Goal: Information Seeking & Learning: Learn about a topic

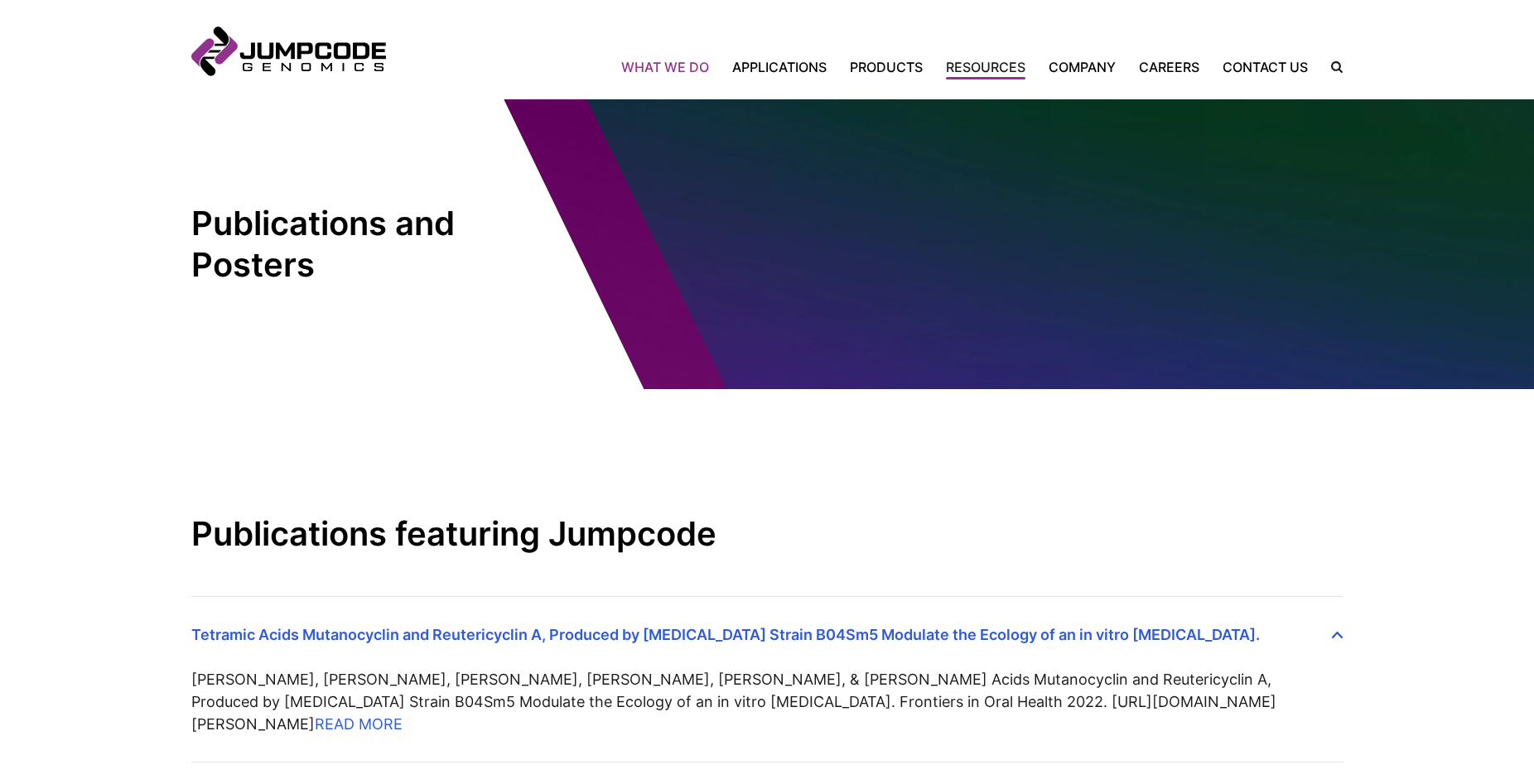
click at [661, 65] on link "What We Do" at bounding box center [671, 67] width 99 height 19
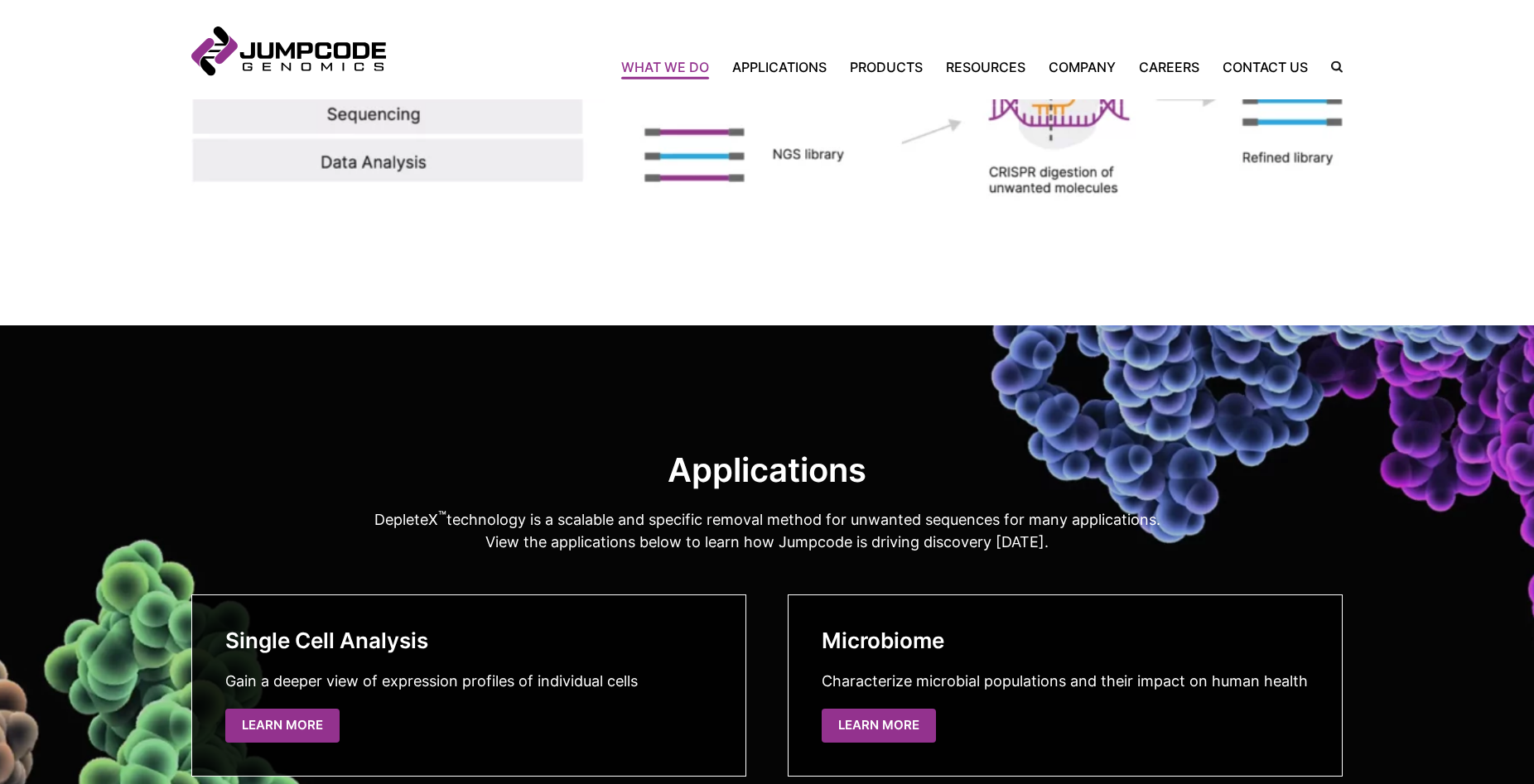
scroll to position [2453, 0]
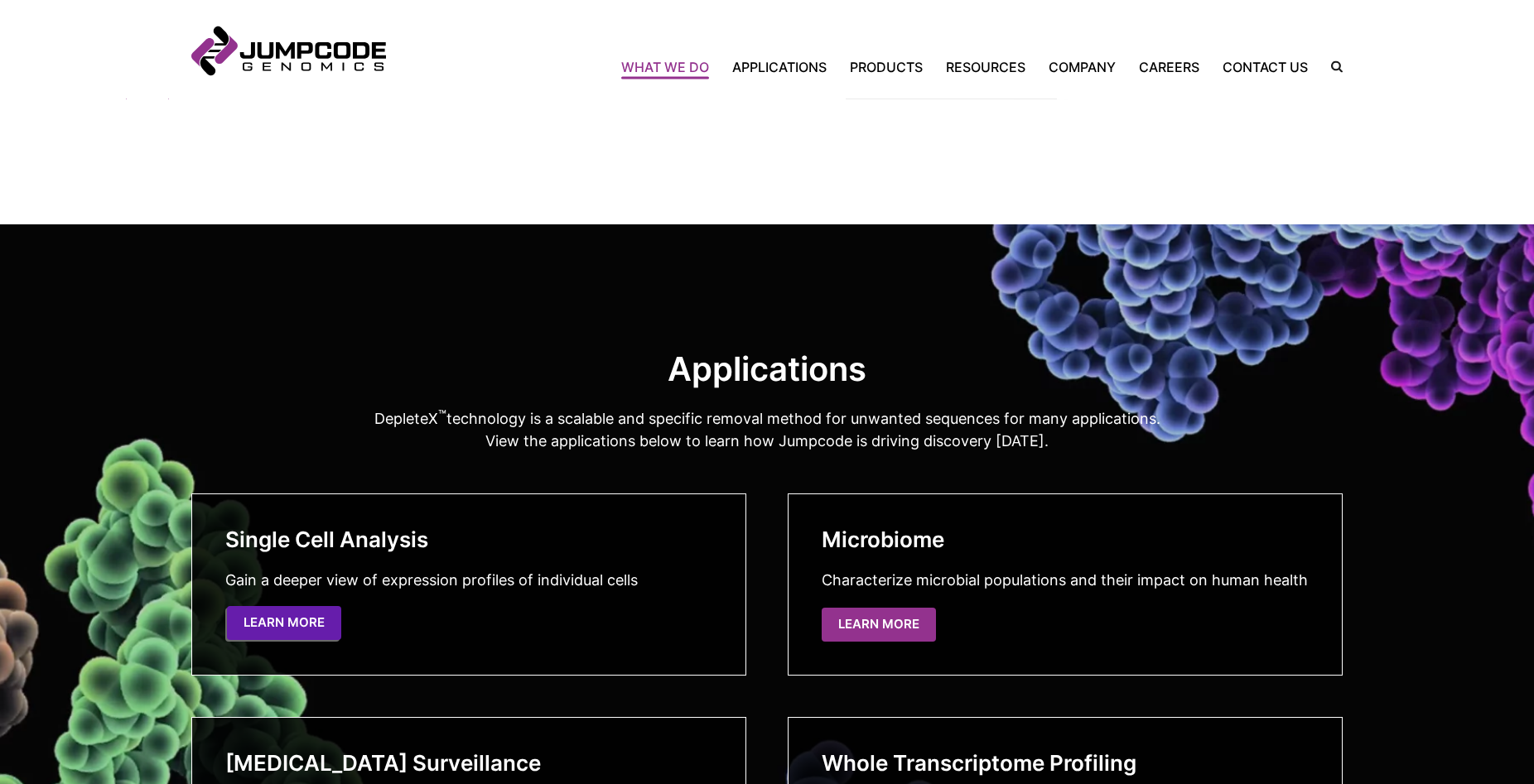
click at [273, 615] on link "Learn More" at bounding box center [284, 622] width 115 height 34
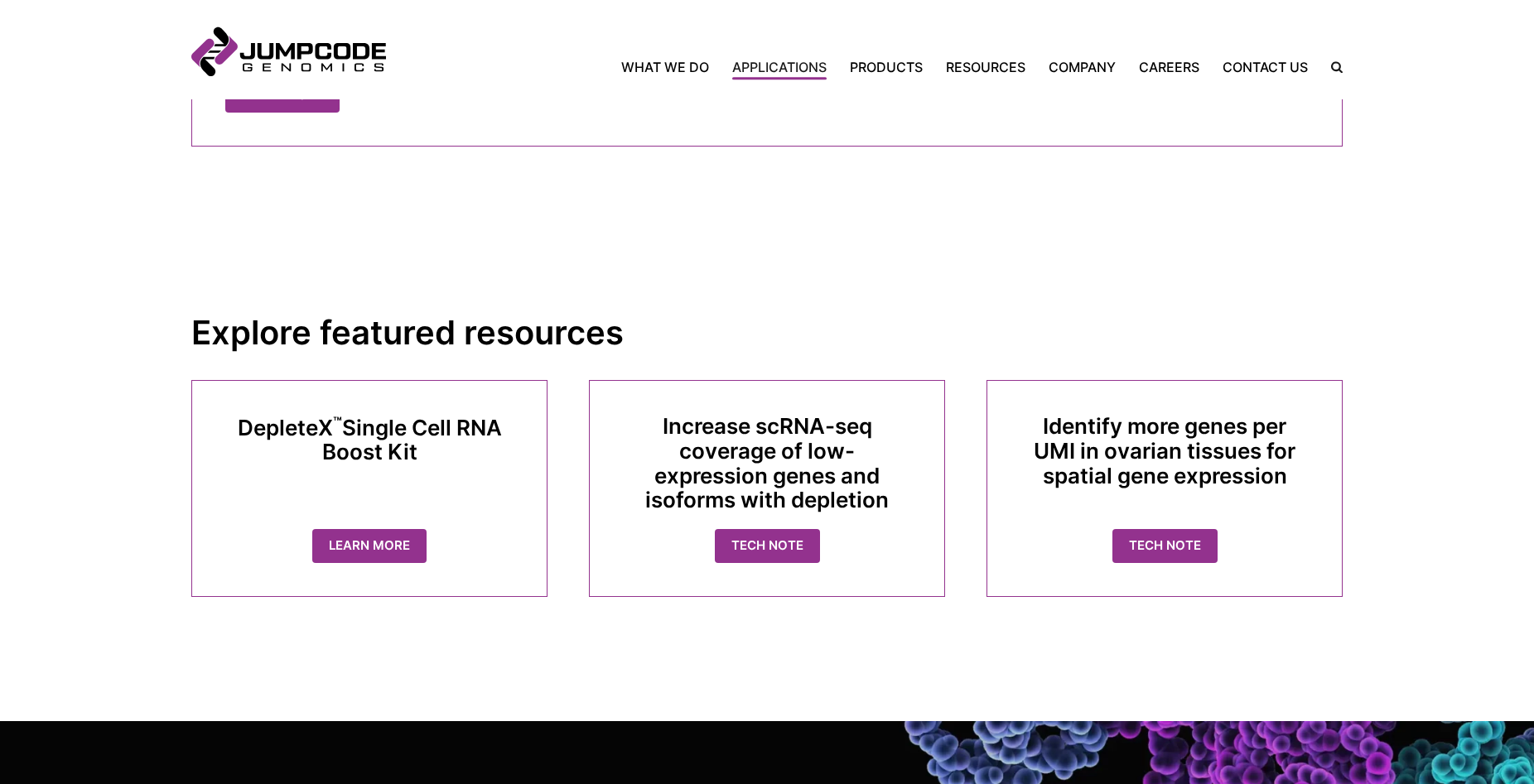
scroll to position [3714, 0]
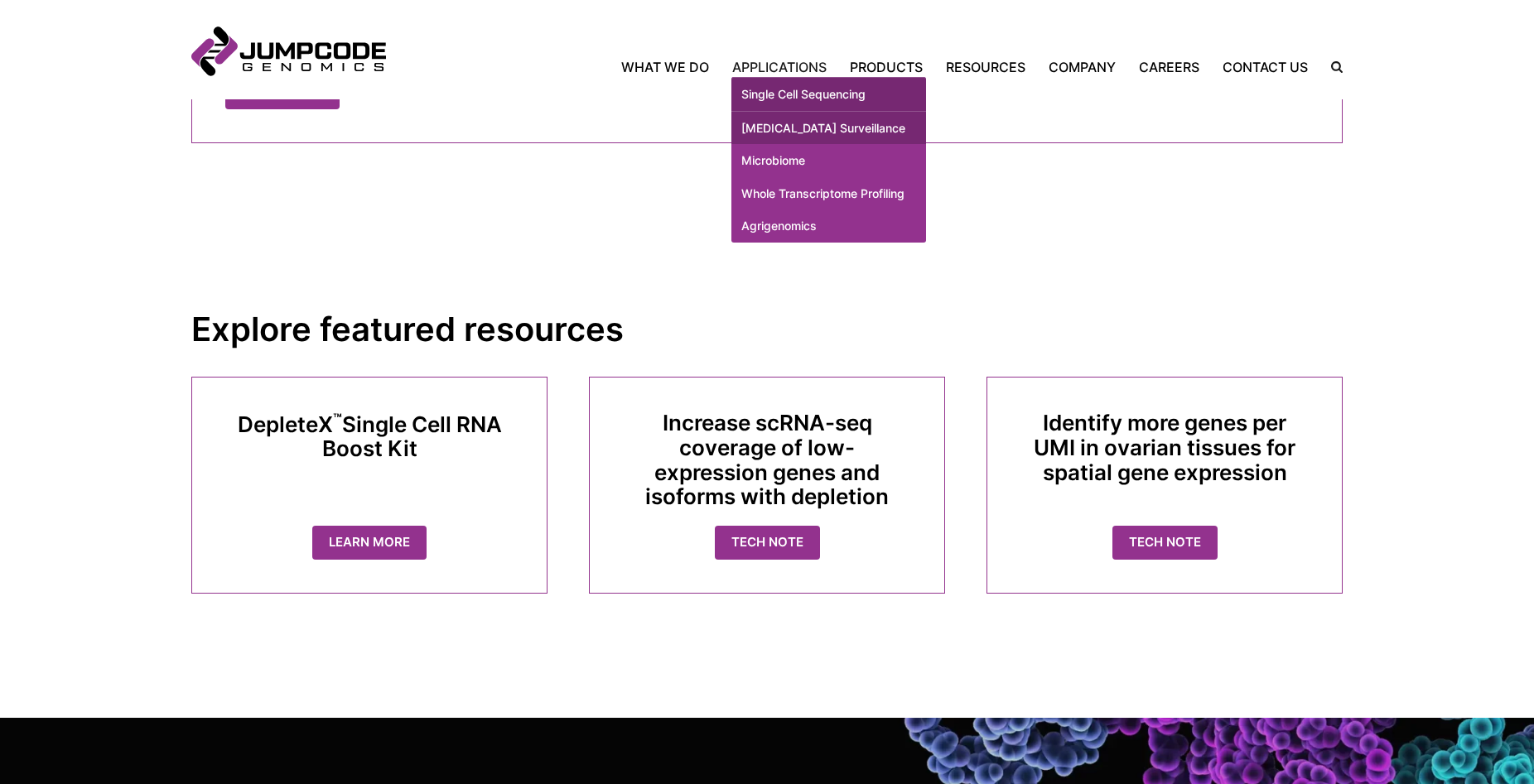
click at [792, 138] on link "[MEDICAL_DATA] Surveillance" at bounding box center [828, 128] width 194 height 33
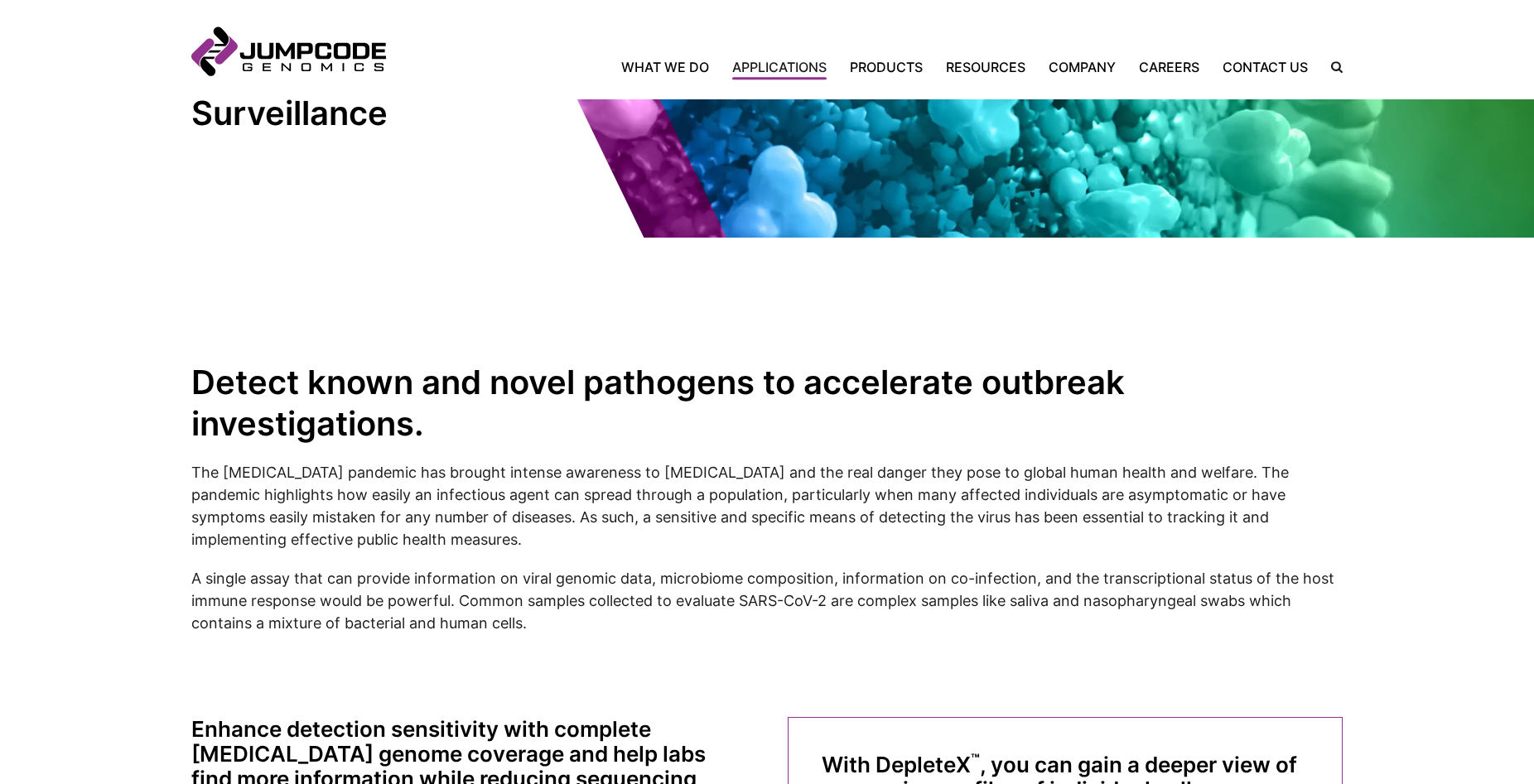
scroll to position [253, 0]
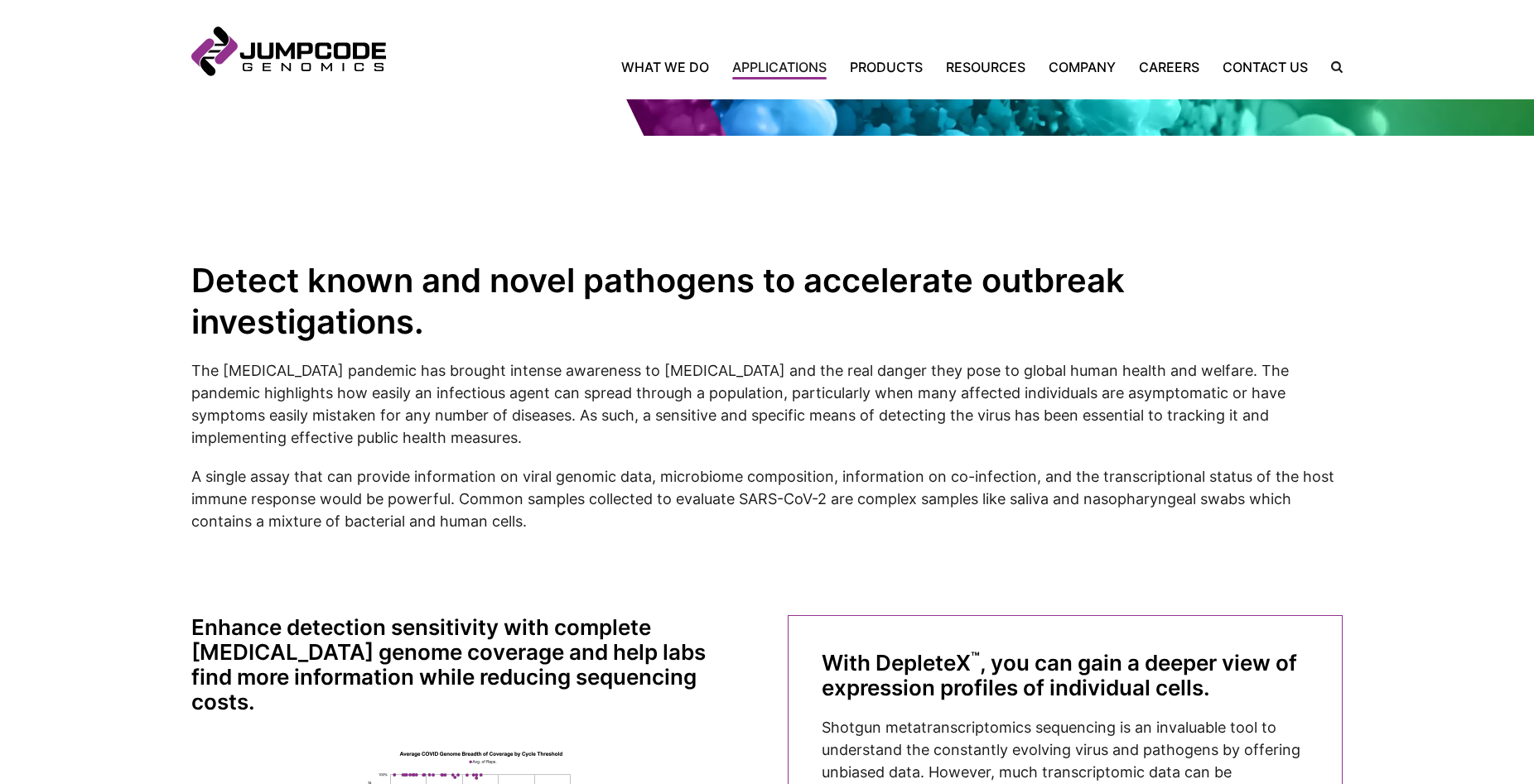
click at [727, 402] on p "The COVID-19 pandemic has brought intense awareness to zoonotic diseases and th…" at bounding box center [767, 404] width 1151 height 89
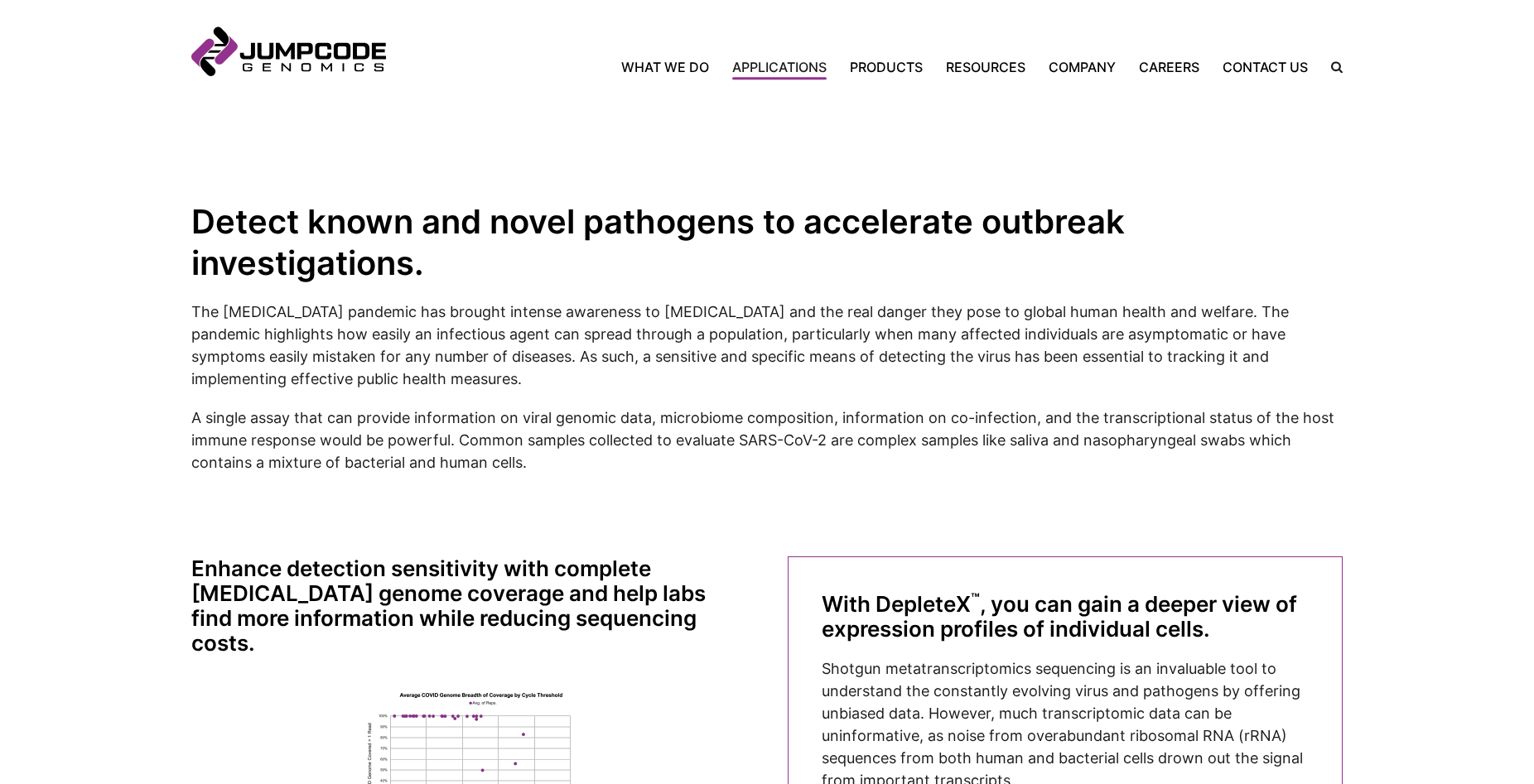
scroll to position [338, 0]
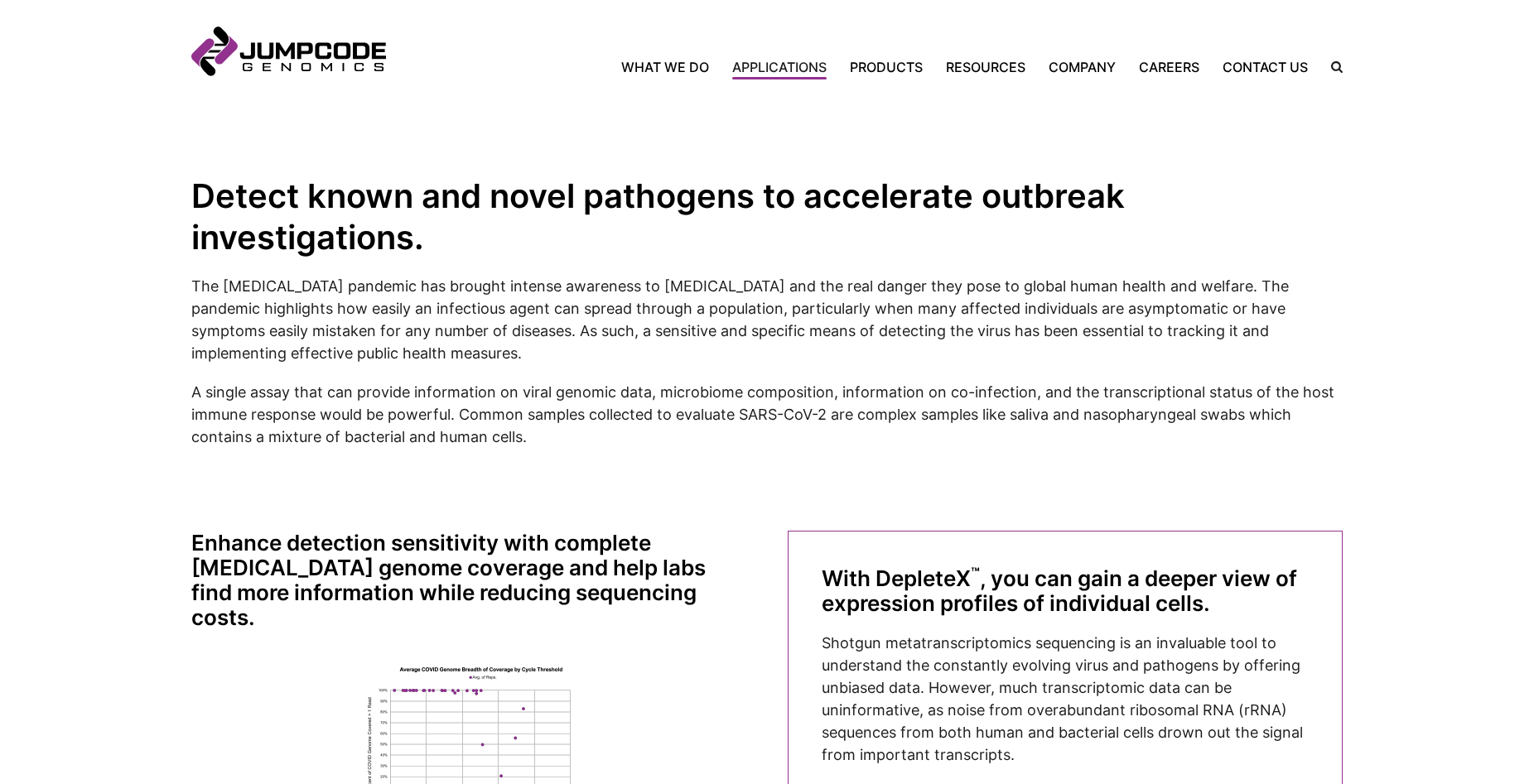
click at [716, 380] on p "A single assay that can provide information on viral genomic data, microbiome c…" at bounding box center [767, 413] width 1151 height 67
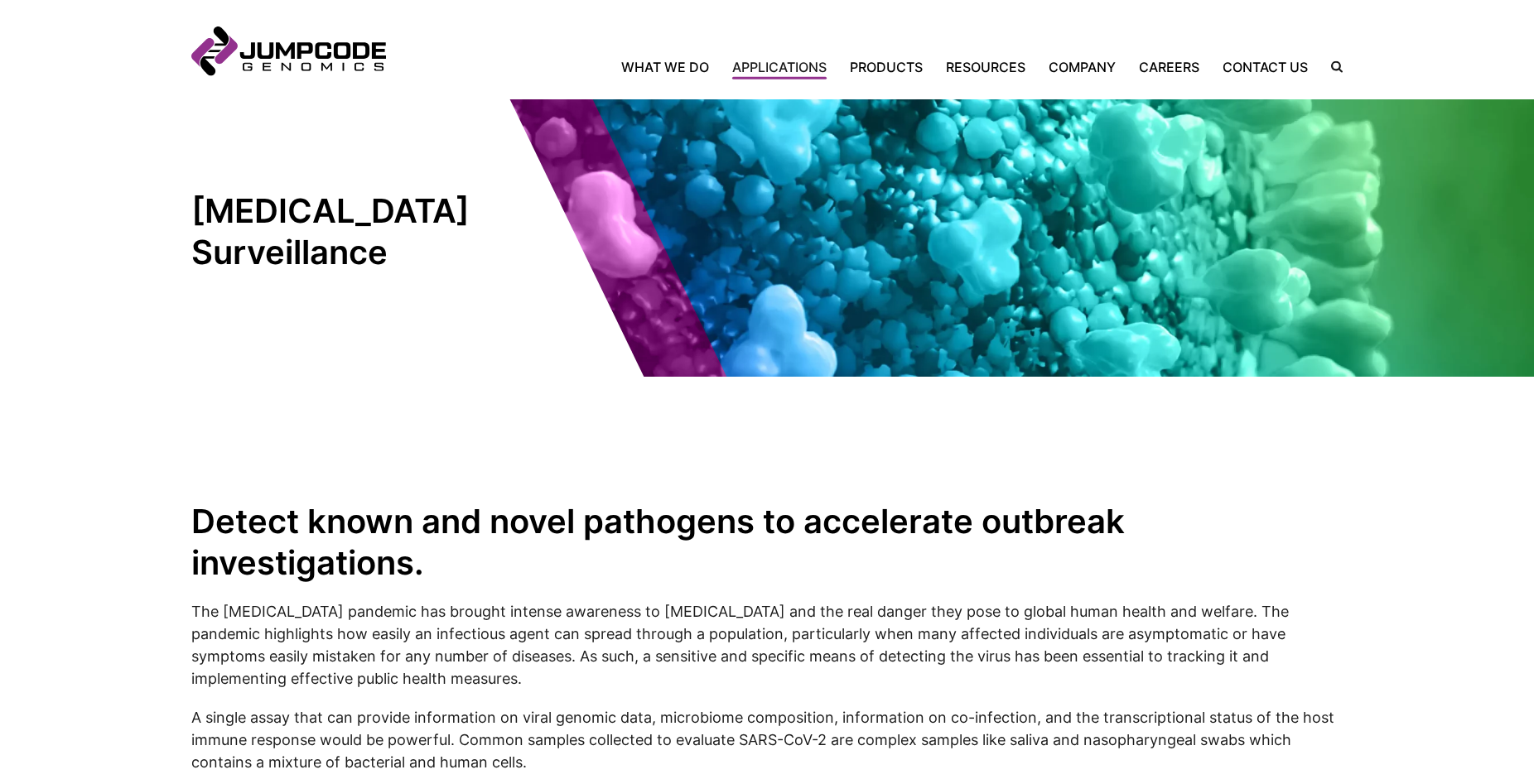
scroll to position [0, 0]
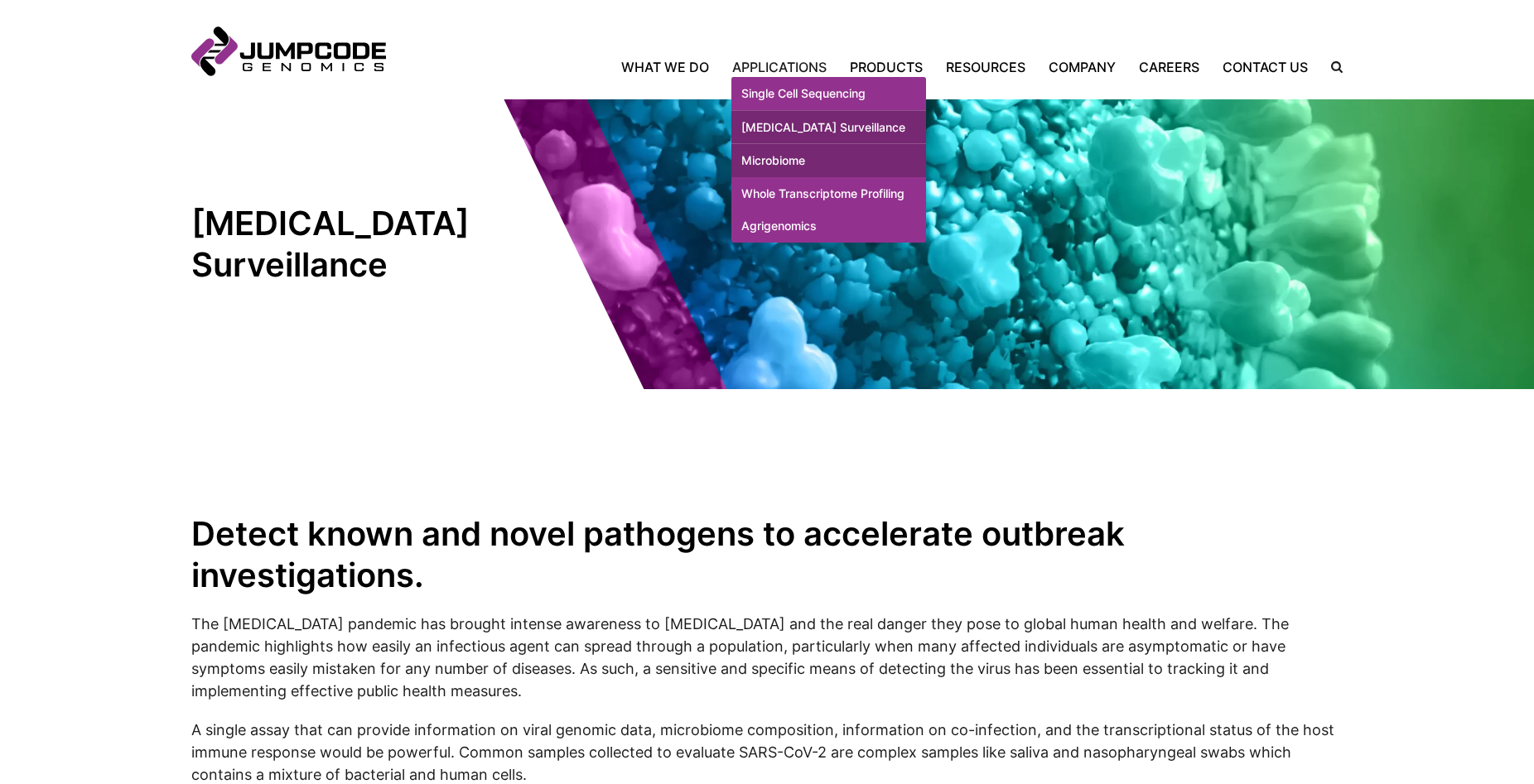
click at [795, 178] on link "Microbiome" at bounding box center [828, 160] width 194 height 33
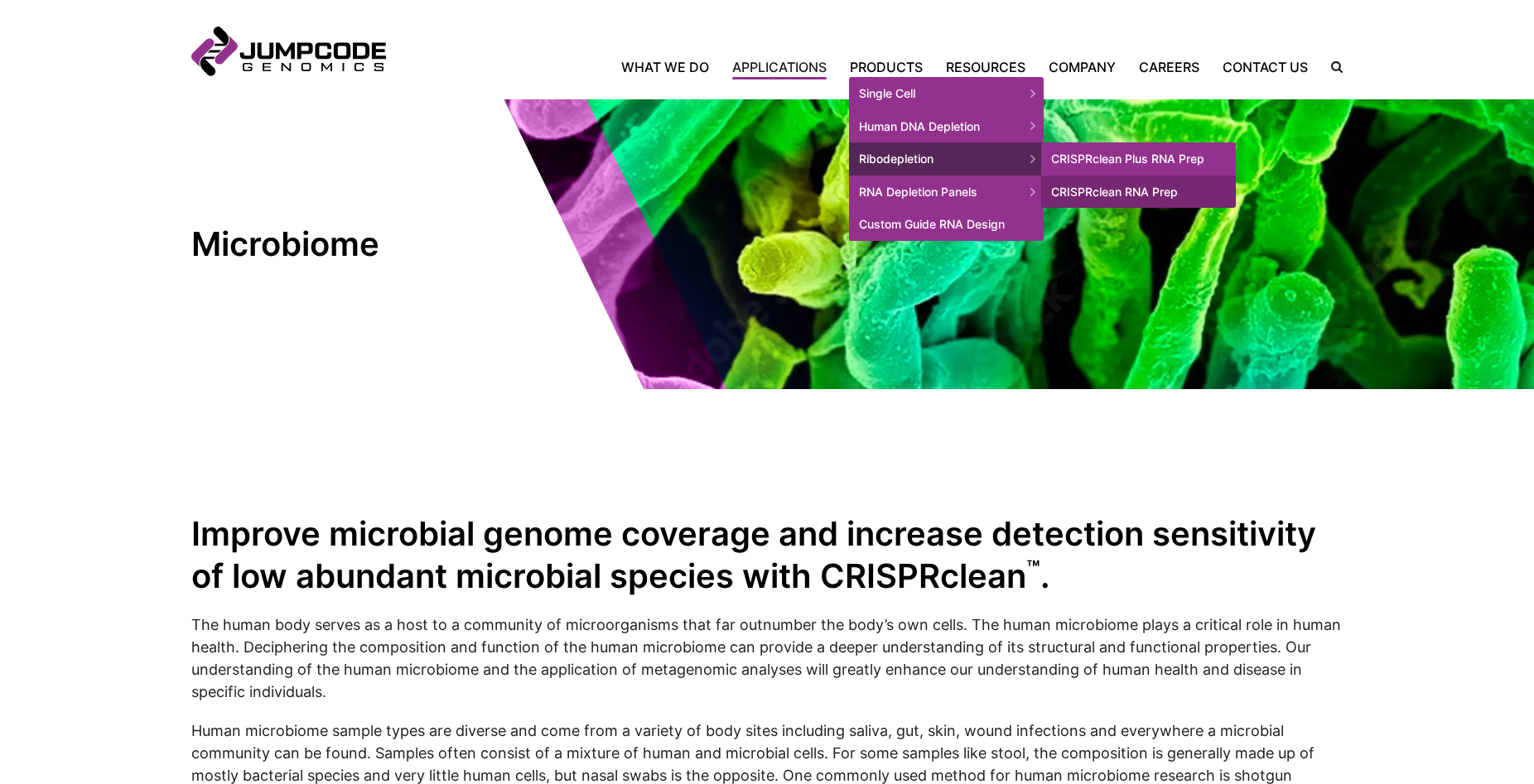
click at [1157, 160] on link "CRISPRclean Plus RNA Prep" at bounding box center [1138, 159] width 194 height 33
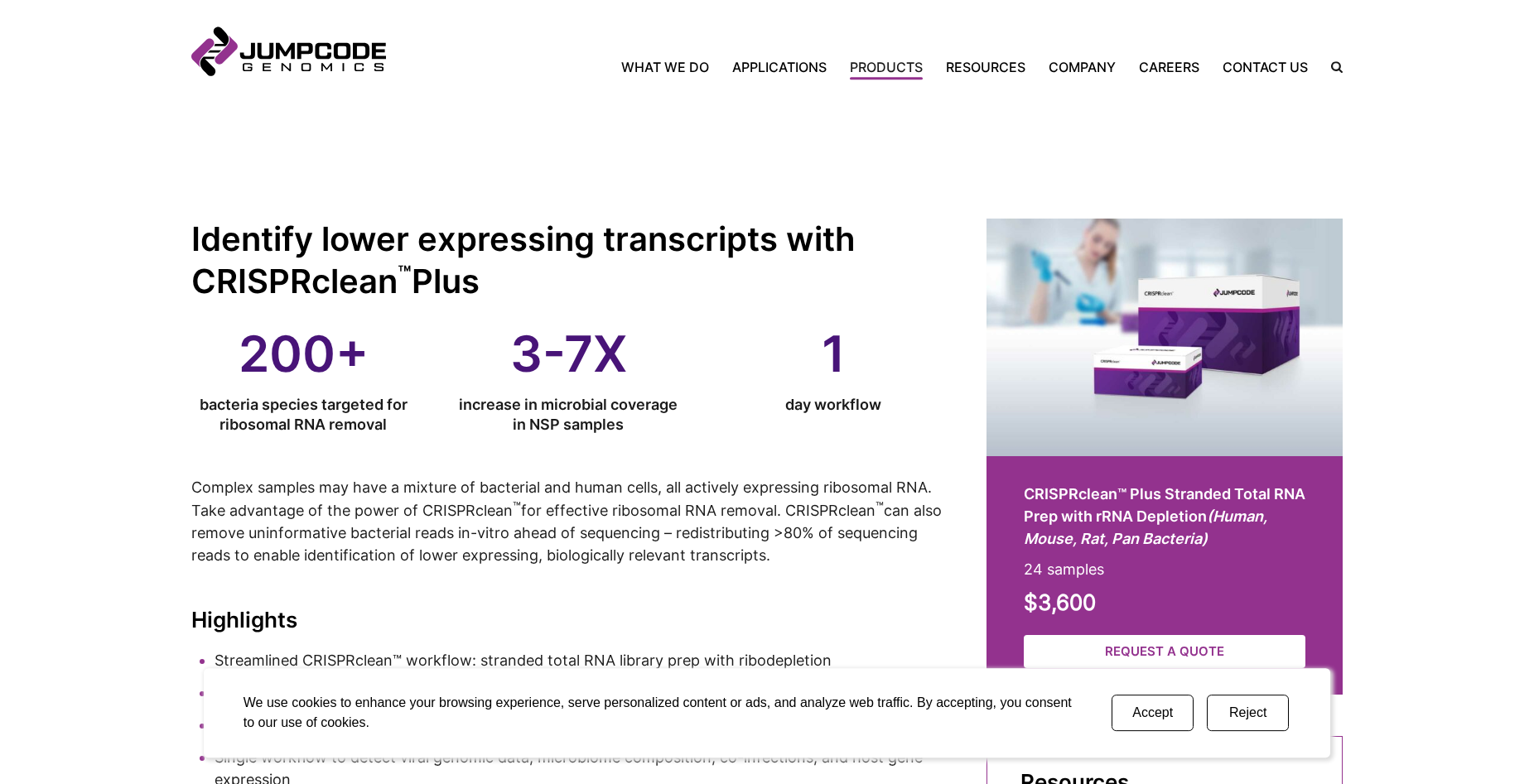
scroll to position [338, 0]
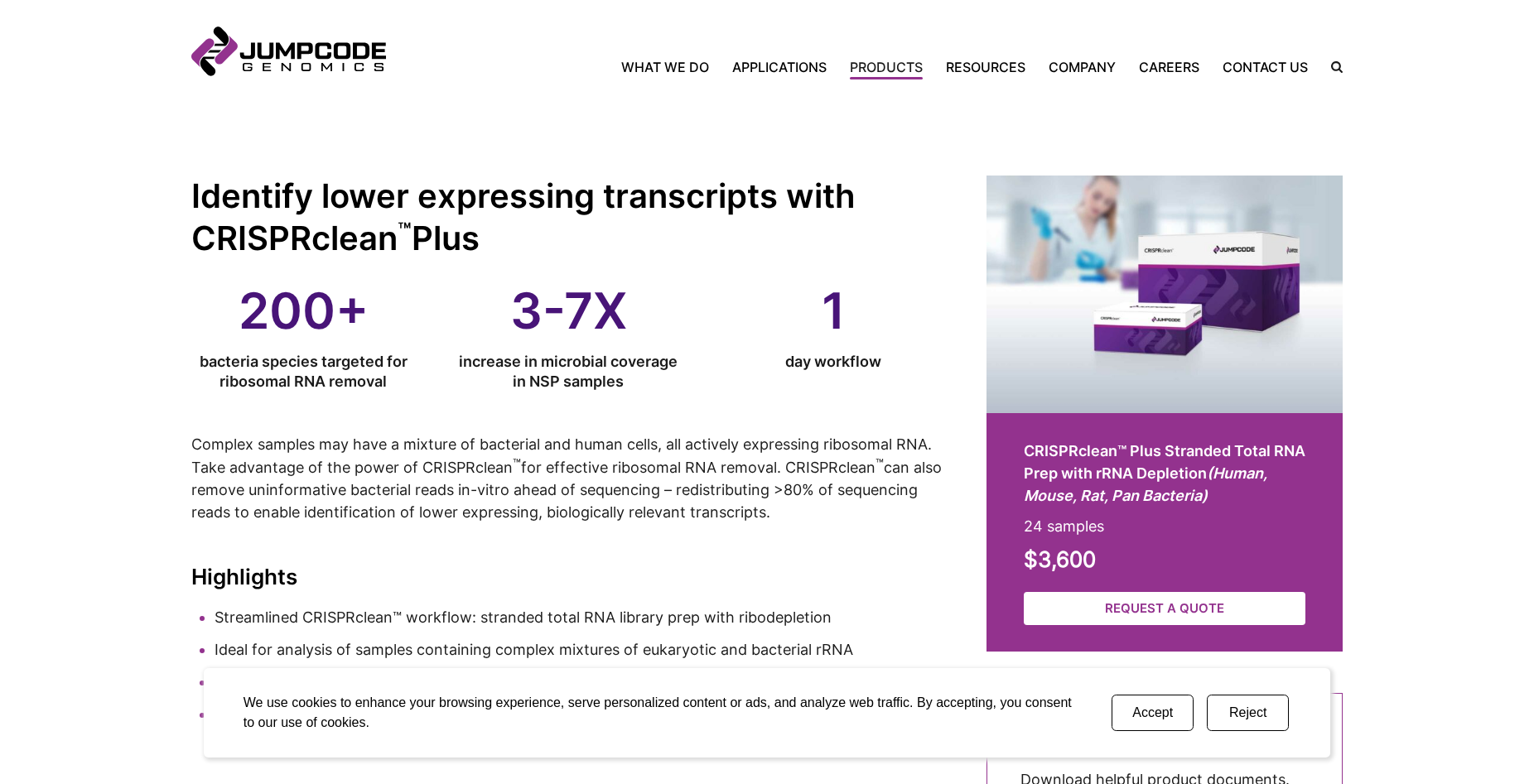
click at [1239, 712] on button "Reject" at bounding box center [1248, 713] width 82 height 37
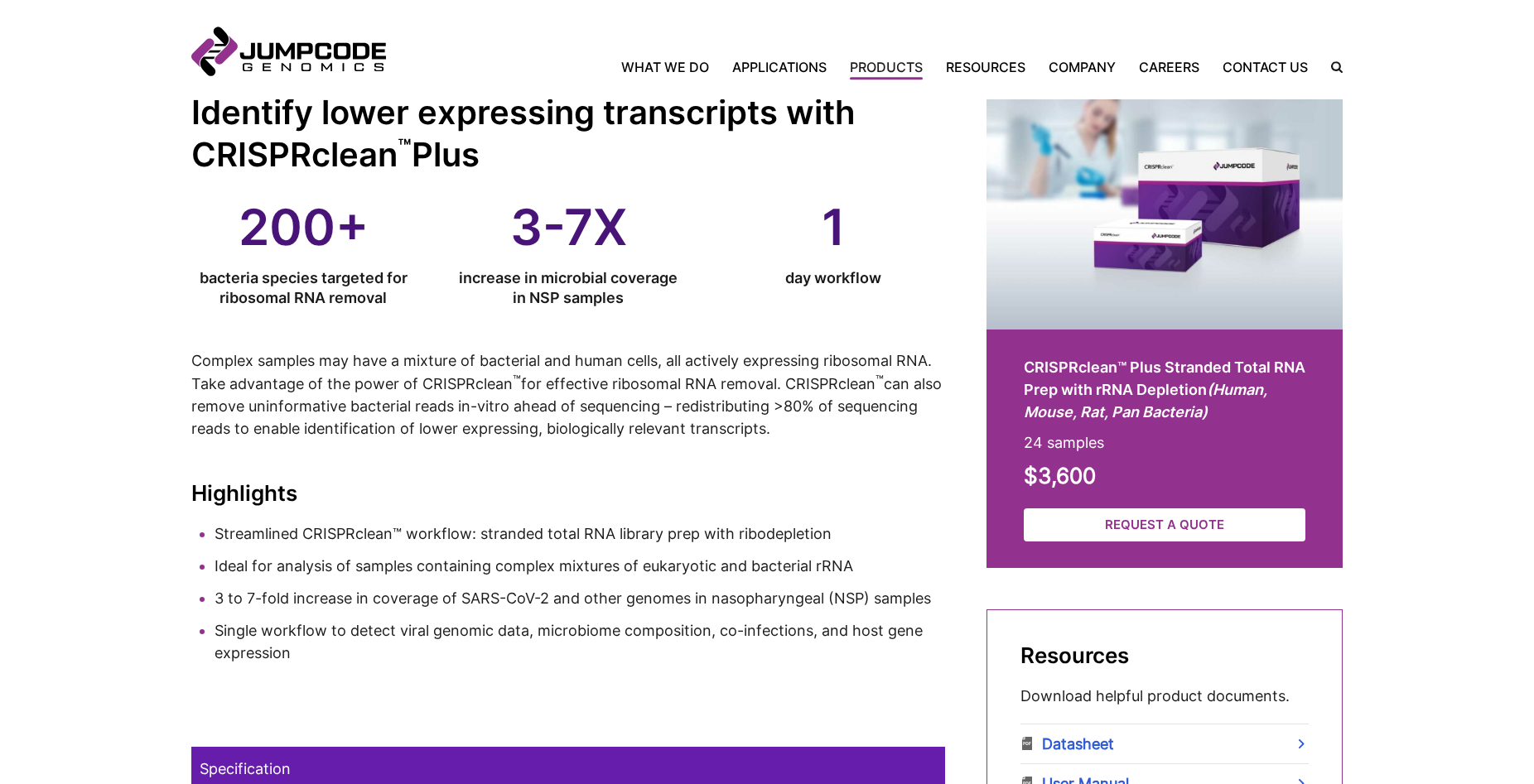
scroll to position [759, 0]
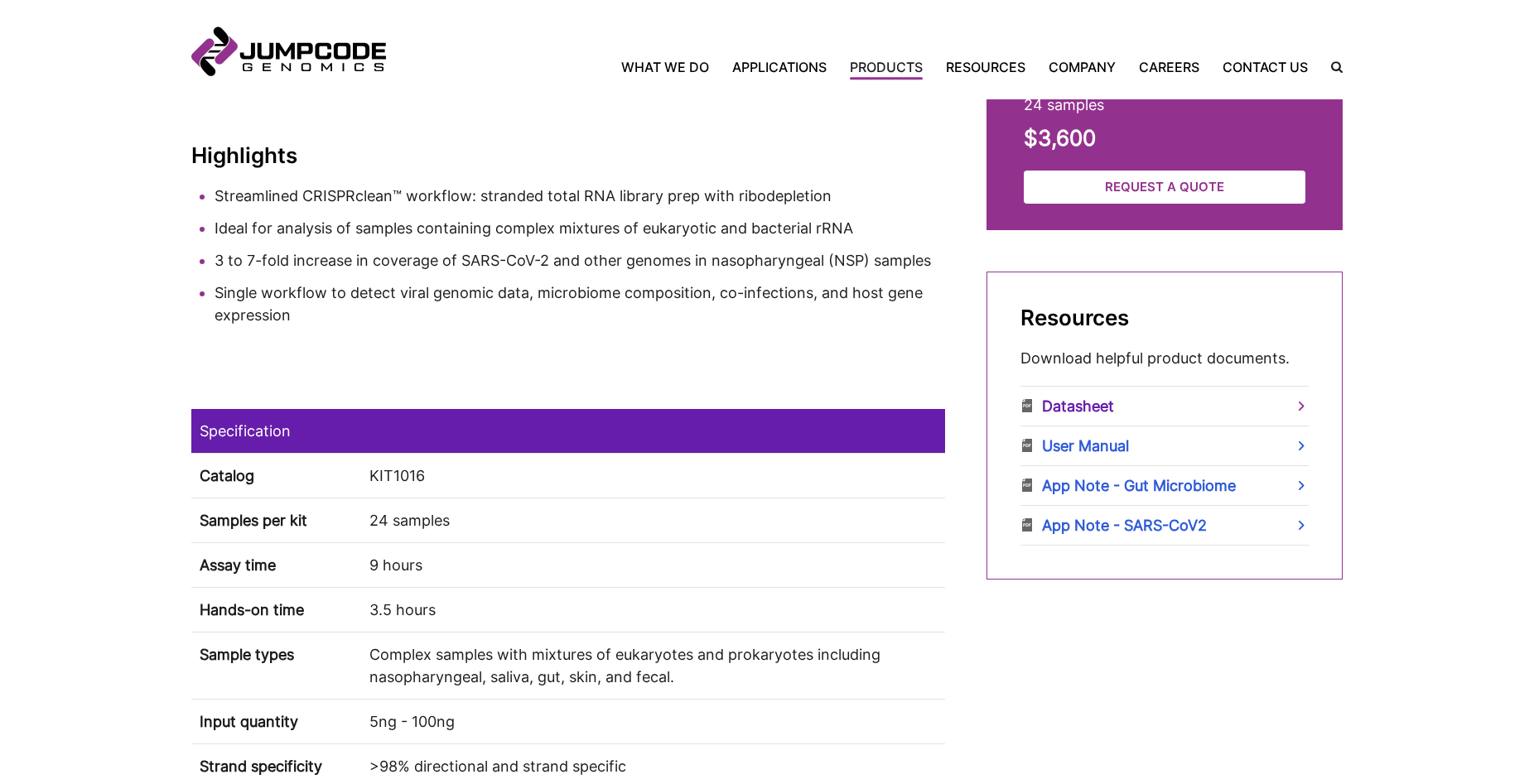
click at [1086, 408] on link "Datasheet" at bounding box center [1164, 406] width 288 height 39
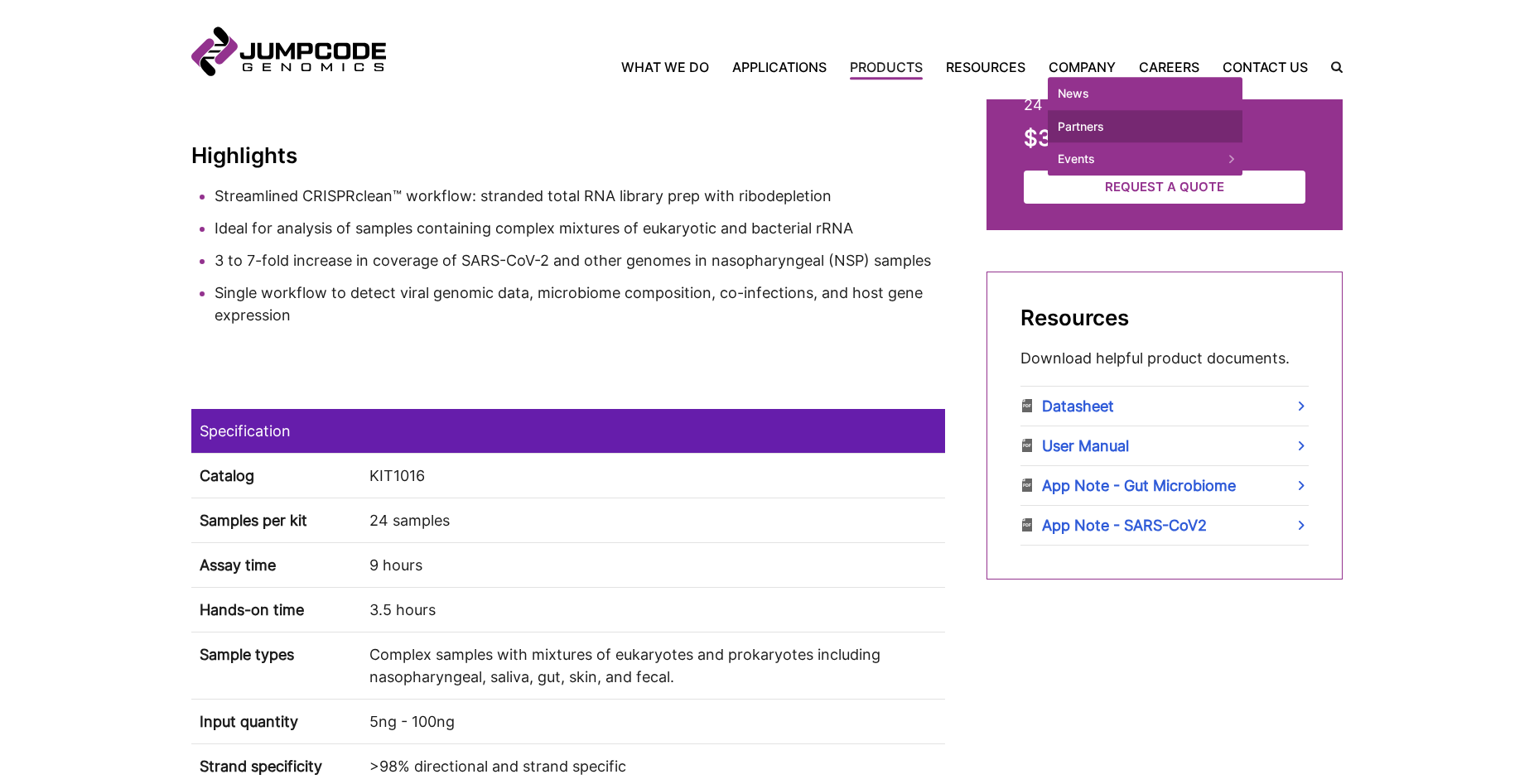
click at [1087, 135] on link "Partners" at bounding box center [1145, 126] width 194 height 33
